Goal: Transaction & Acquisition: Book appointment/travel/reservation

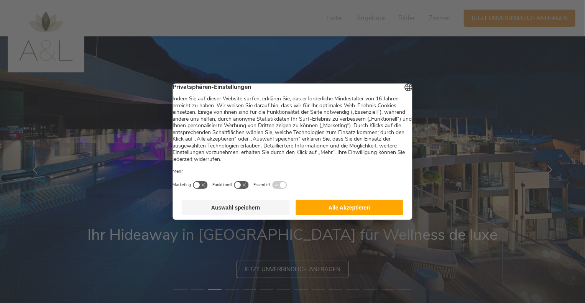
click at [349, 215] on button "Alle Akzeptieren" at bounding box center [349, 207] width 108 height 15
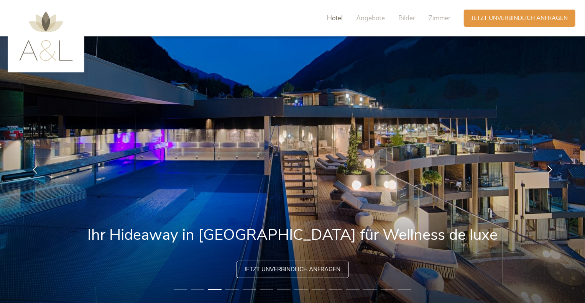
click at [330, 15] on span "Hotel" at bounding box center [335, 18] width 16 height 9
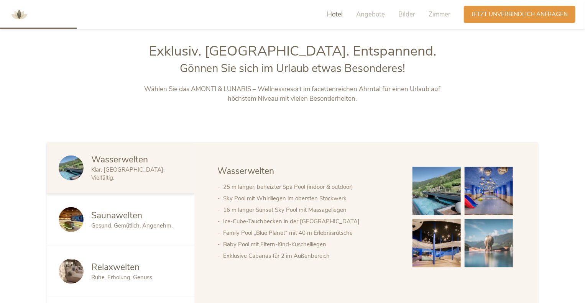
scroll to position [329, 0]
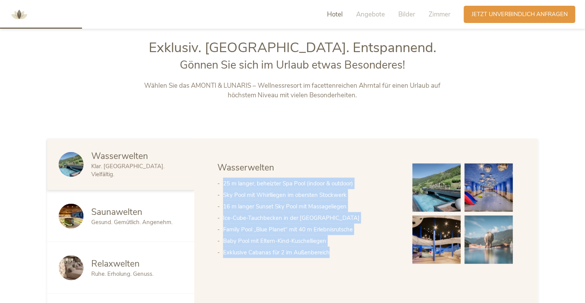
drag, startPoint x: 224, startPoint y: 185, endPoint x: 357, endPoint y: 250, distance: 148.3
click at [357, 250] on ul "25 m langer, beheizter Spa Pool (indoor & outdoor) Sky Pool mit Whirlliegen im …" at bounding box center [307, 218] width 180 height 80
copy ul "25 m langer, beheizter Spa Pool (indoor & outdoor) Sky Pool mit Whirlliegen im …"
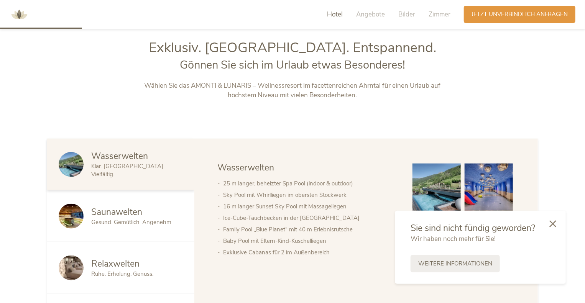
click at [112, 214] on span "Saunawelten" at bounding box center [116, 212] width 51 height 12
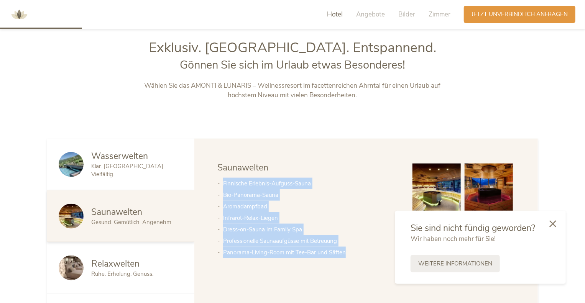
drag, startPoint x: 236, startPoint y: 182, endPoint x: 357, endPoint y: 249, distance: 138.0
click at [357, 249] on ul "Finnische Erlebnis-Aufguss-Sauna Bio-Panorama-Sauna Aromadampfbad Infrarot-Rela…" at bounding box center [307, 218] width 180 height 80
copy ul "Finnische Erlebnis-Aufguss-Sauna Bio-Panorama-Sauna Aromadampfbad Infrarot-Rela…"
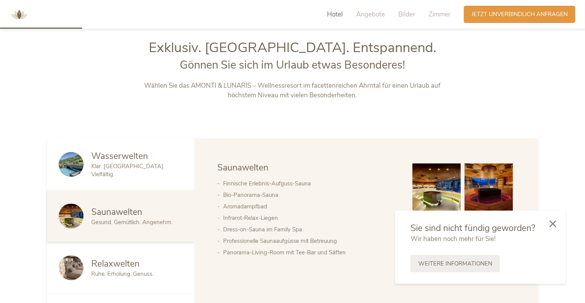
click at [128, 259] on span "Relaxwelten" at bounding box center [115, 264] width 48 height 12
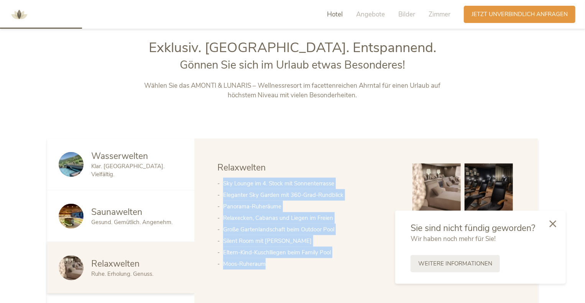
drag, startPoint x: 224, startPoint y: 182, endPoint x: 337, endPoint y: 260, distance: 137.7
click at [337, 260] on ul "Sky Lounge im 4. Stock mit Sonnenterrasse Eleganter Sky Garden mit 360-Grad-Run…" at bounding box center [307, 224] width 180 height 92
copy ul "Sky Lounge im 4. Stock mit Sonnenterrasse Eleganter Sky Garden mit 360-Grad-Run…"
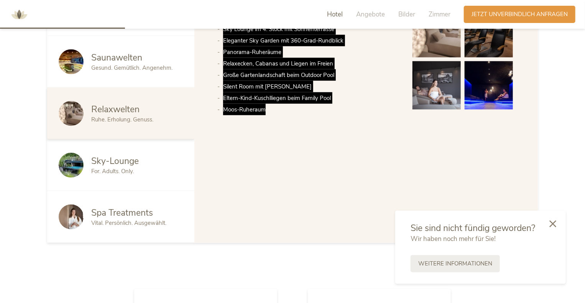
scroll to position [483, 0]
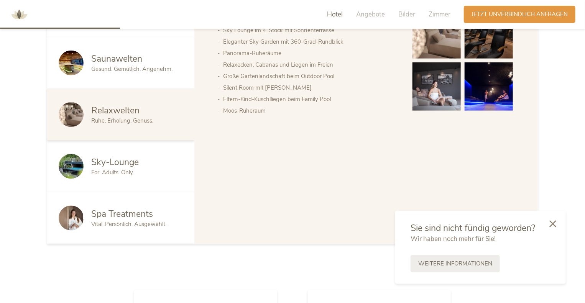
click at [141, 174] on div "For. Adults. Only." at bounding box center [137, 173] width 92 height 8
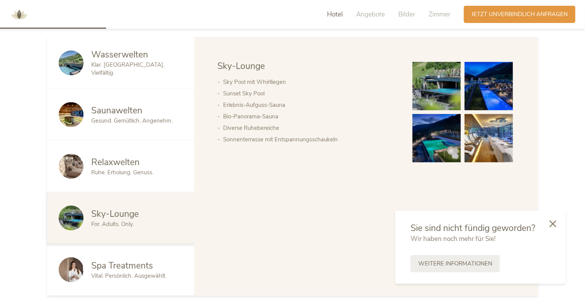
scroll to position [444, 0]
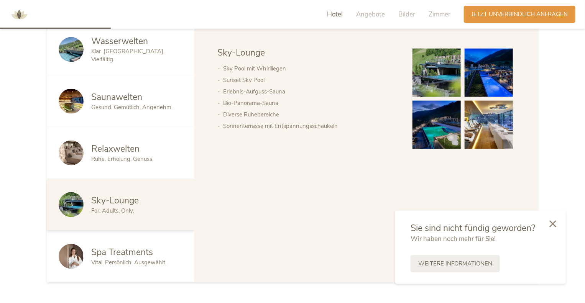
click at [426, 67] on img at bounding box center [436, 73] width 48 height 48
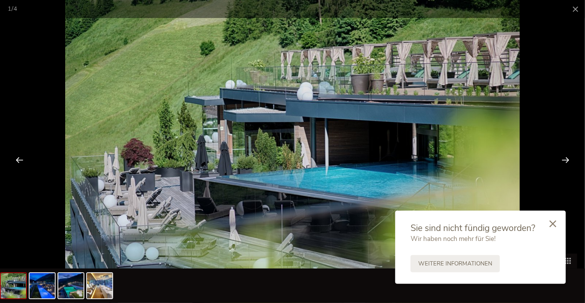
click at [565, 160] on div at bounding box center [565, 160] width 24 height 24
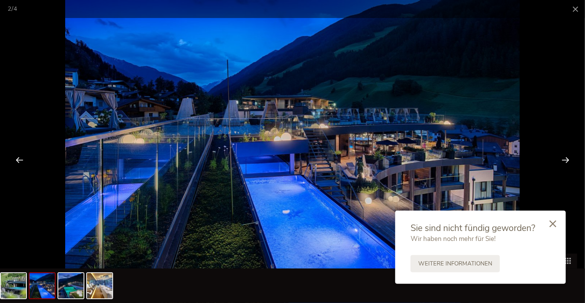
click at [565, 160] on div at bounding box center [565, 160] width 24 height 24
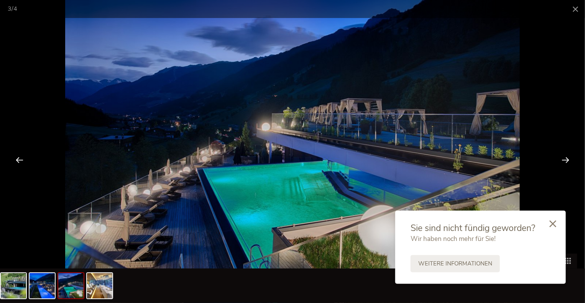
click at [565, 160] on div at bounding box center [565, 160] width 24 height 24
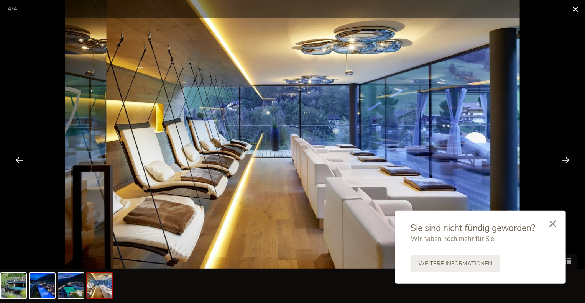
click at [574, 10] on span at bounding box center [574, 9] width 19 height 18
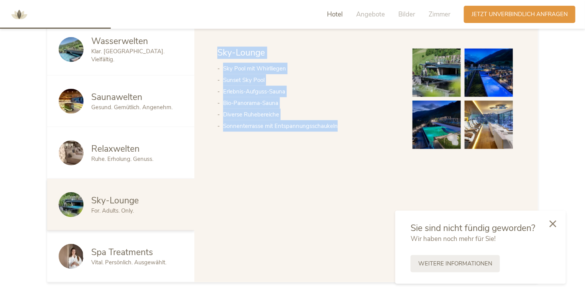
drag, startPoint x: 219, startPoint y: 53, endPoint x: 347, endPoint y: 129, distance: 148.7
click at [347, 129] on div "Wasserwelten Saunawelten Relaxwelten Sky-Lounge Spa Treatments Sky-Lounge Sky P…" at bounding box center [313, 89] width 193 height 85
copy div "Sky-Lounge Sky Pool mit Whirlliegen Sunset Sky Pool Erlebnis-Aufguss-Sauna Bio-…"
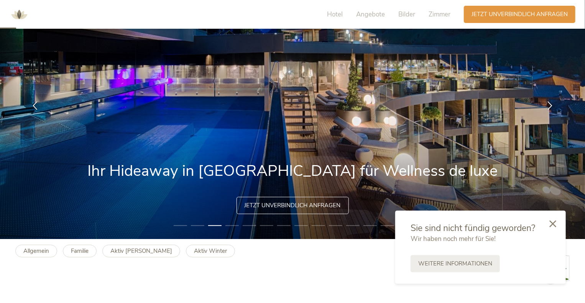
scroll to position [0, 0]
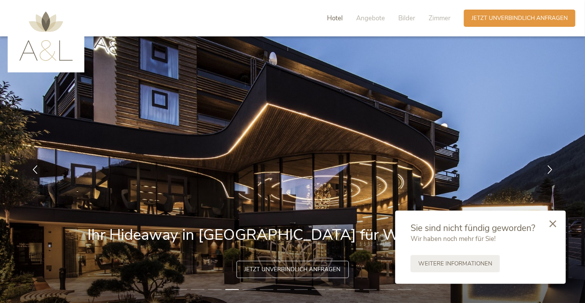
click at [336, 19] on span "Hotel" at bounding box center [335, 18] width 16 height 9
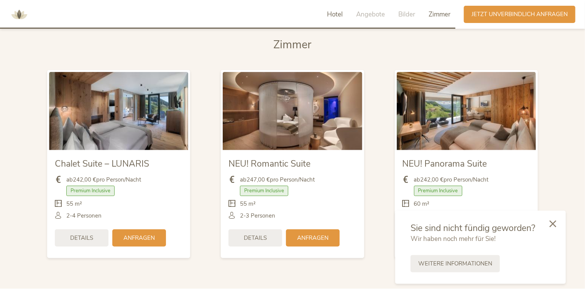
scroll to position [1862, 0]
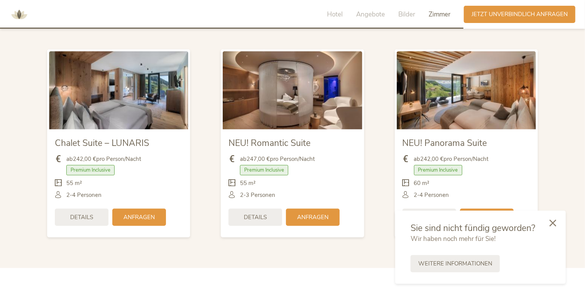
click at [552, 225] on icon at bounding box center [552, 222] width 7 height 7
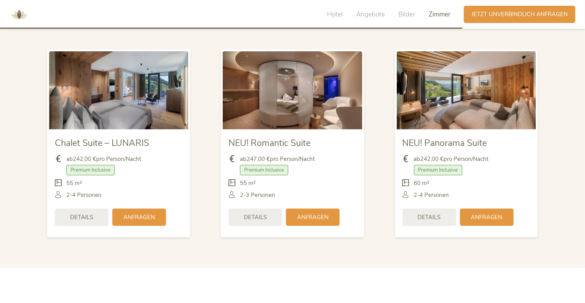
scroll to position [1785, 0]
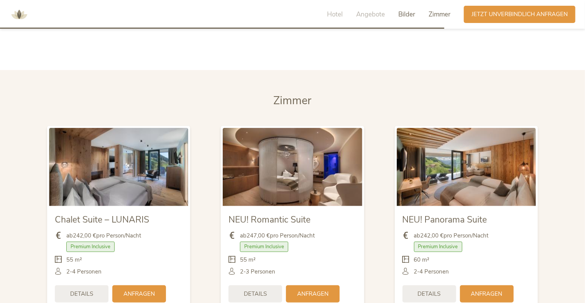
click at [439, 12] on span "Zimmer" at bounding box center [439, 14] width 22 height 9
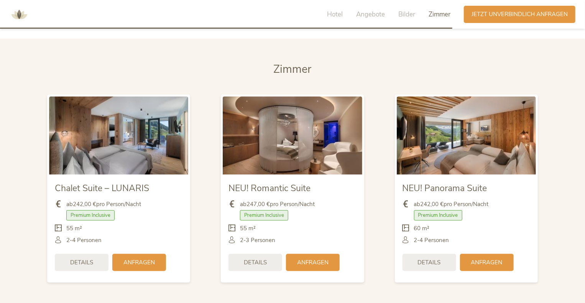
scroll to position [1817, 0]
click at [371, 15] on span "Angebote" at bounding box center [370, 14] width 29 height 9
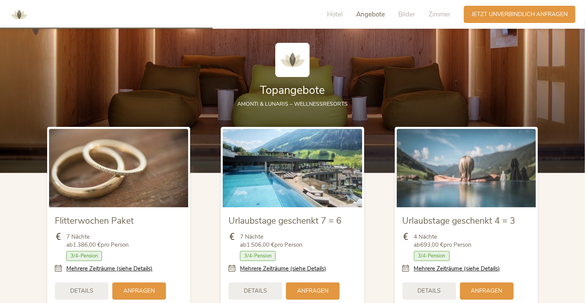
scroll to position [836, 0]
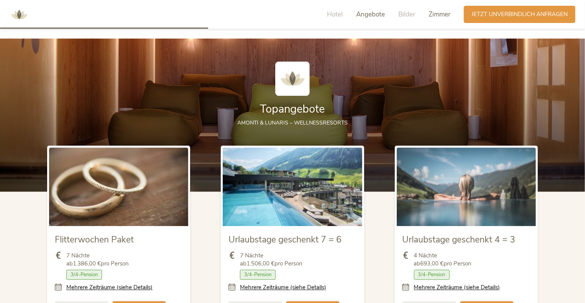
click at [435, 13] on span "Zimmer" at bounding box center [439, 14] width 22 height 9
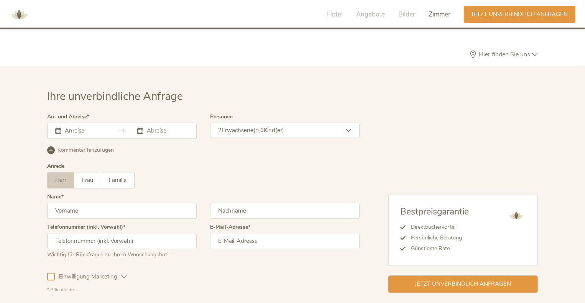
scroll to position [2349, 0]
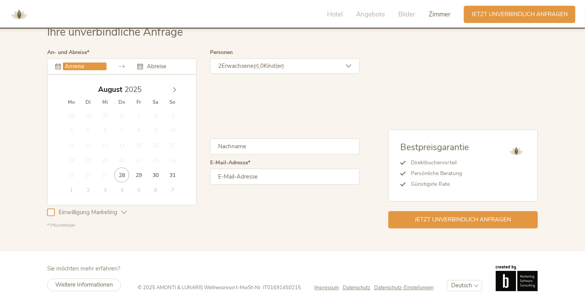
click at [92, 62] on input "text" at bounding box center [85, 66] width 44 height 8
click at [177, 85] on span at bounding box center [174, 87] width 13 height 11
type input "07.09.2025"
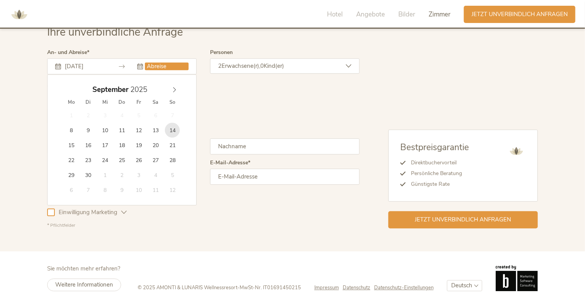
type input "14.09.2025"
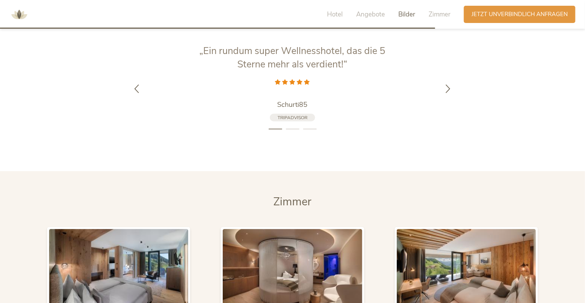
scroll to position [1659, 0]
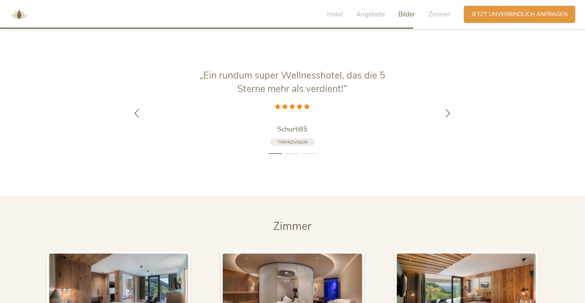
click at [18, 13] on img at bounding box center [19, 14] width 23 height 23
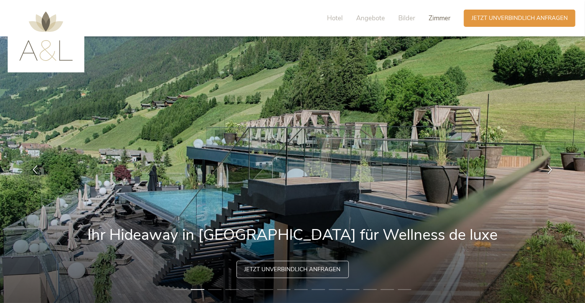
click at [435, 17] on span "Zimmer" at bounding box center [439, 18] width 22 height 9
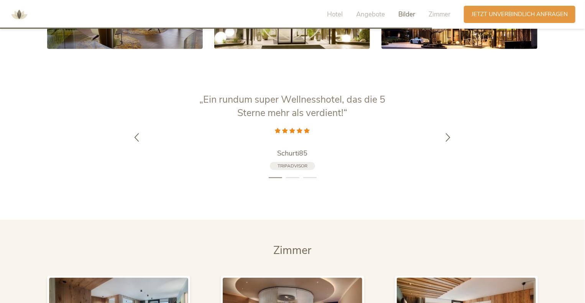
scroll to position [1583, 0]
